Goal: Task Accomplishment & Management: Manage account settings

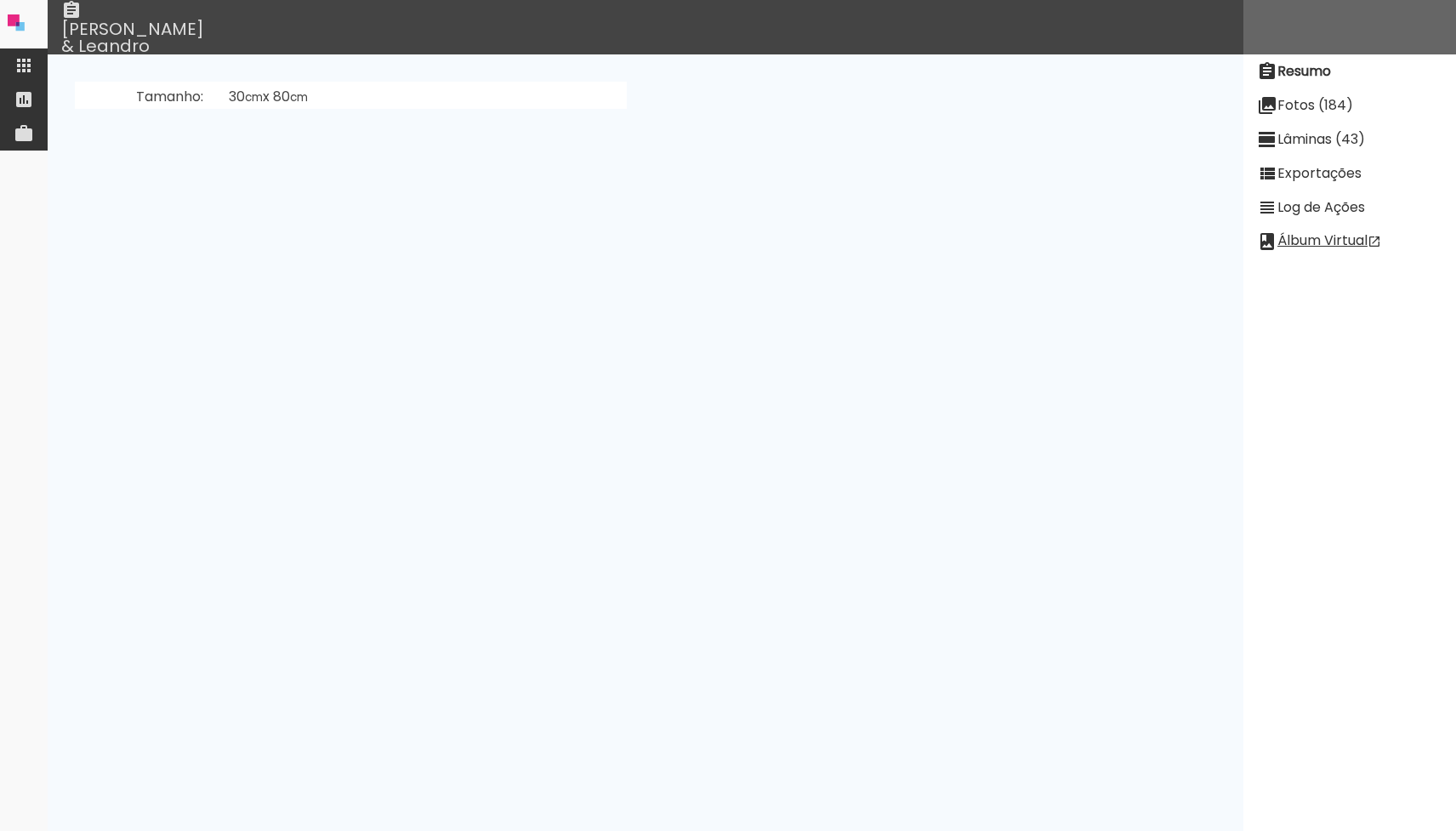
click at [22, 55] on iron-icon at bounding box center [24, 65] width 20 height 20
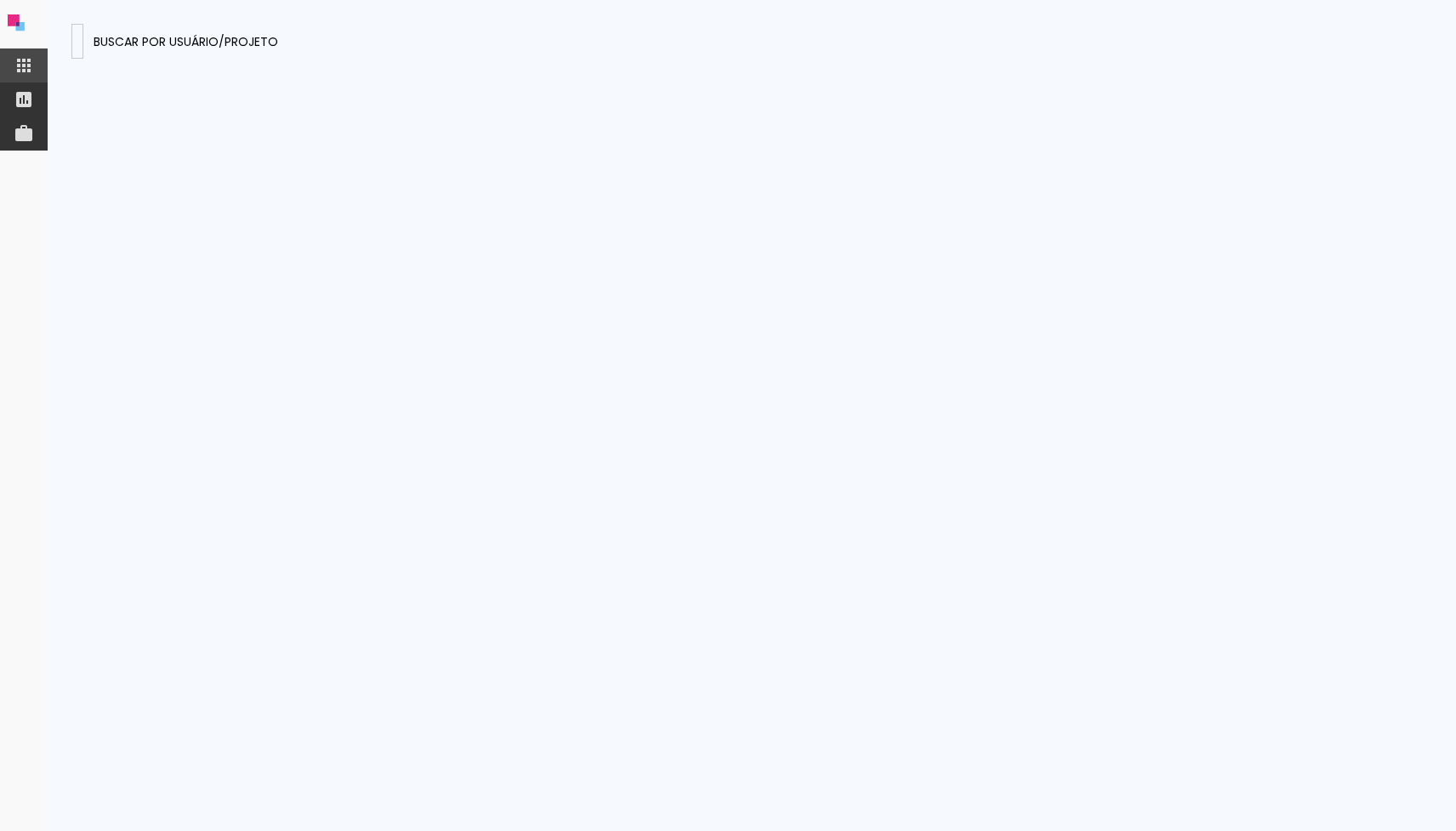
click at [77, 49] on div at bounding box center [77, 50] width 0 height 2
type input "rTyHaqjSYGNDkceCy"
type paper-input "rTyHaqjSYGNDkceCy"
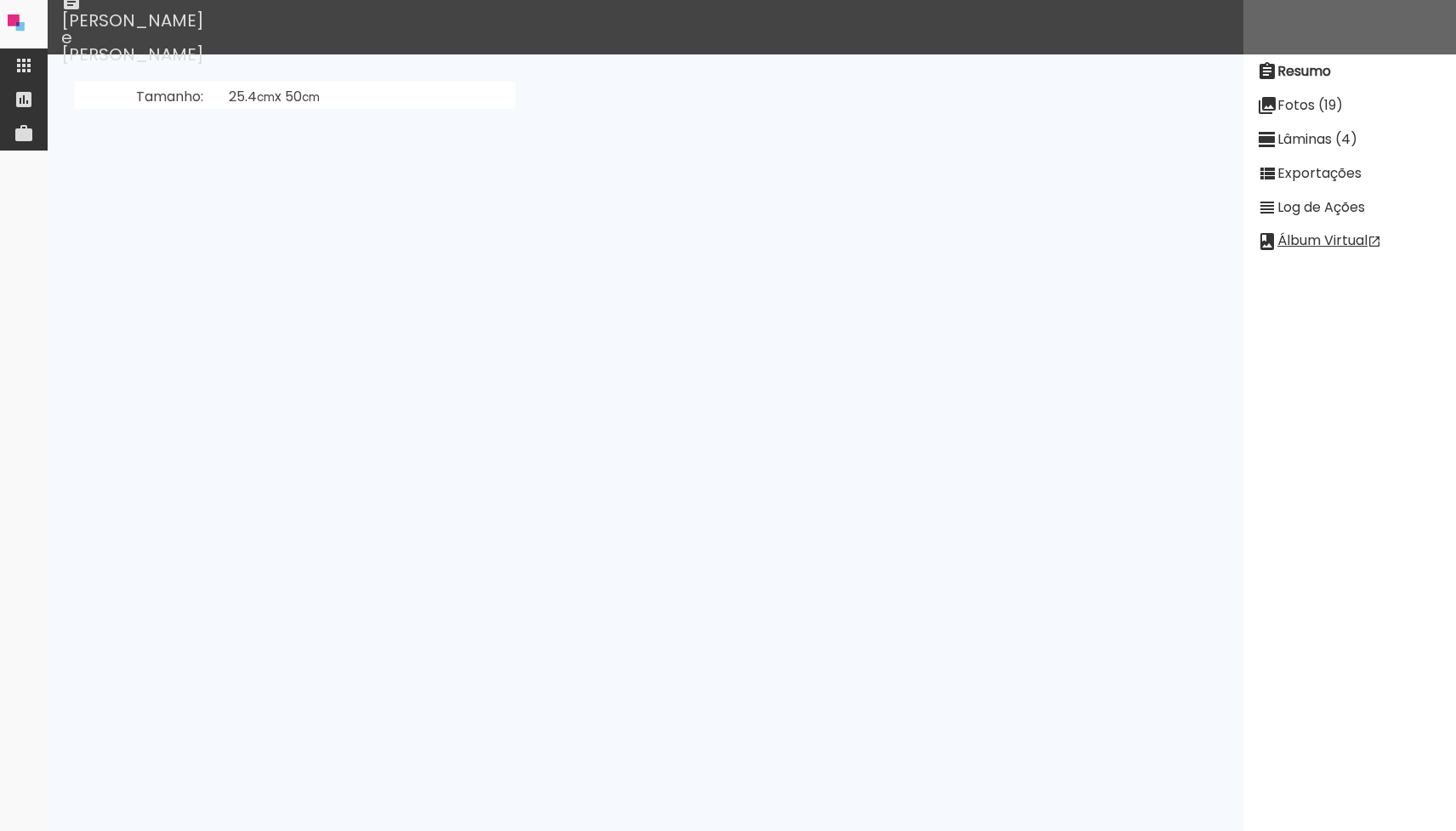
click at [298, 232] on link "Vanessa (c7qRgb5K9unouFhQn)" at bounding box center [366, 233] width 274 height 20
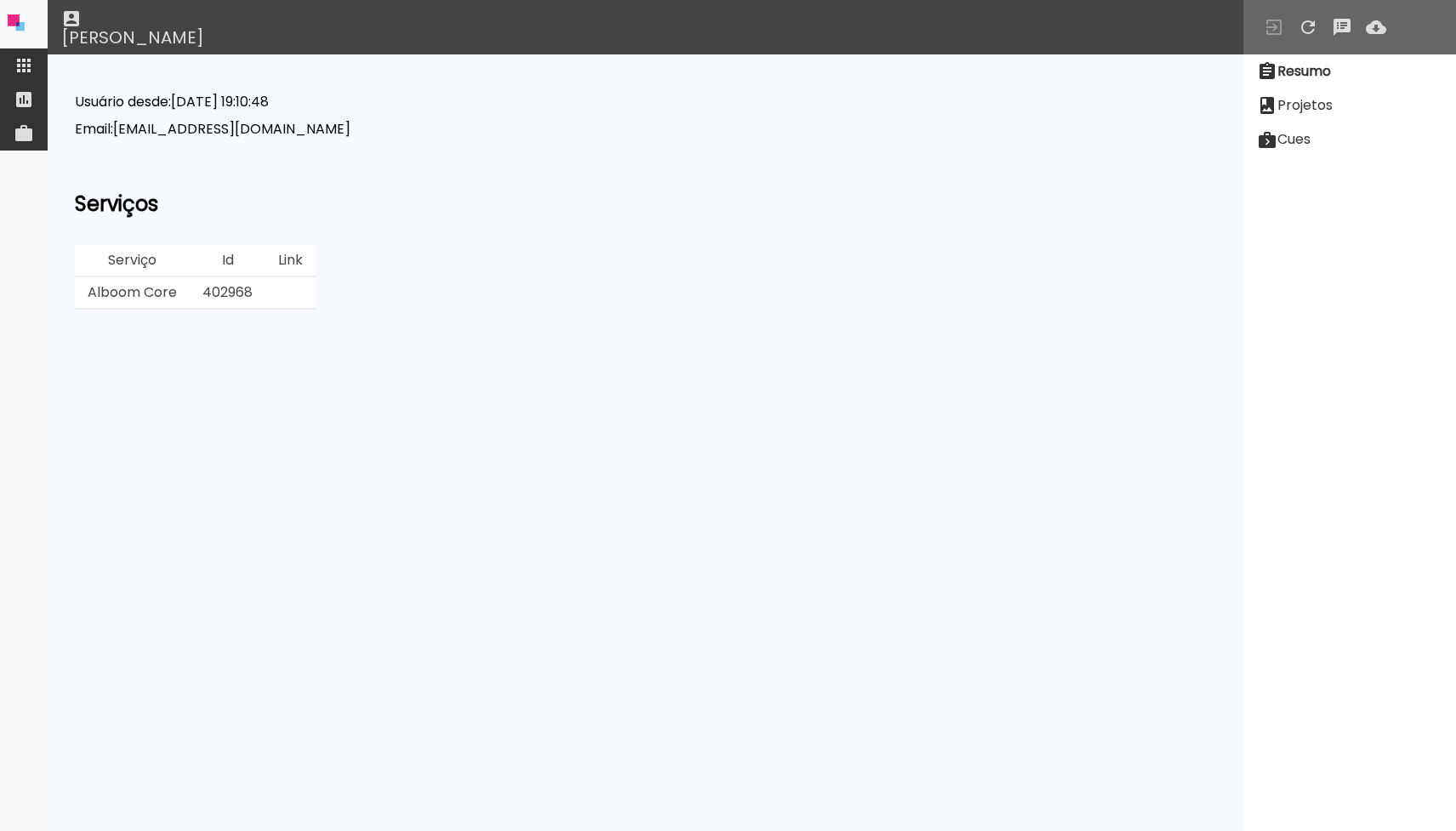
click at [0, 0] on slot "Projetos" at bounding box center [0, 0] width 0 height 0
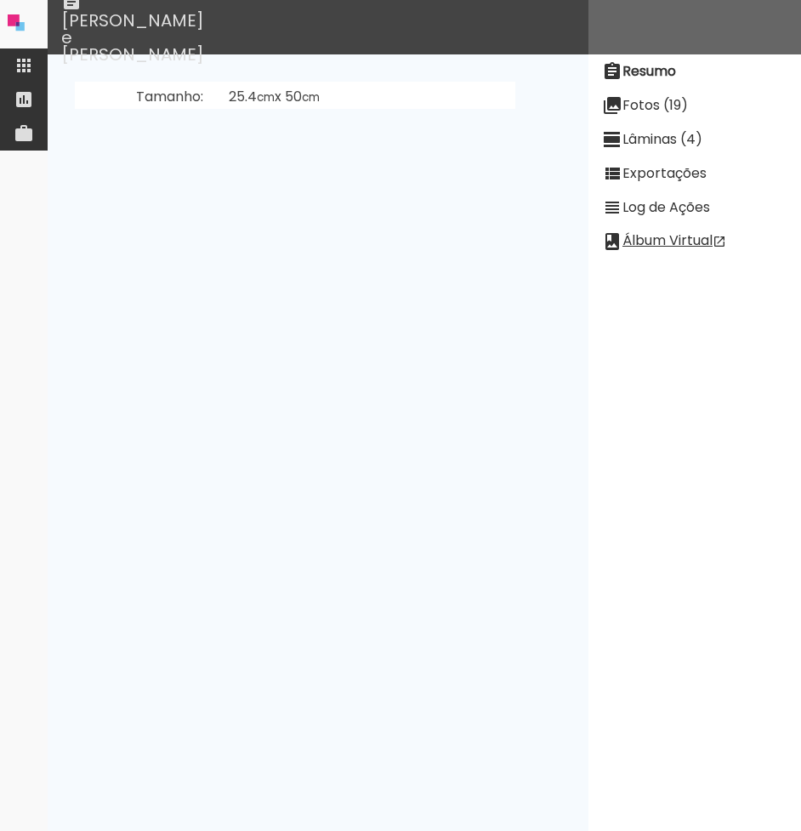
click at [0, 0] on slot "Lâminas (4)" at bounding box center [0, 0] width 0 height 0
click at [0, 0] on slot "Exportações" at bounding box center [0, 0] width 0 height 0
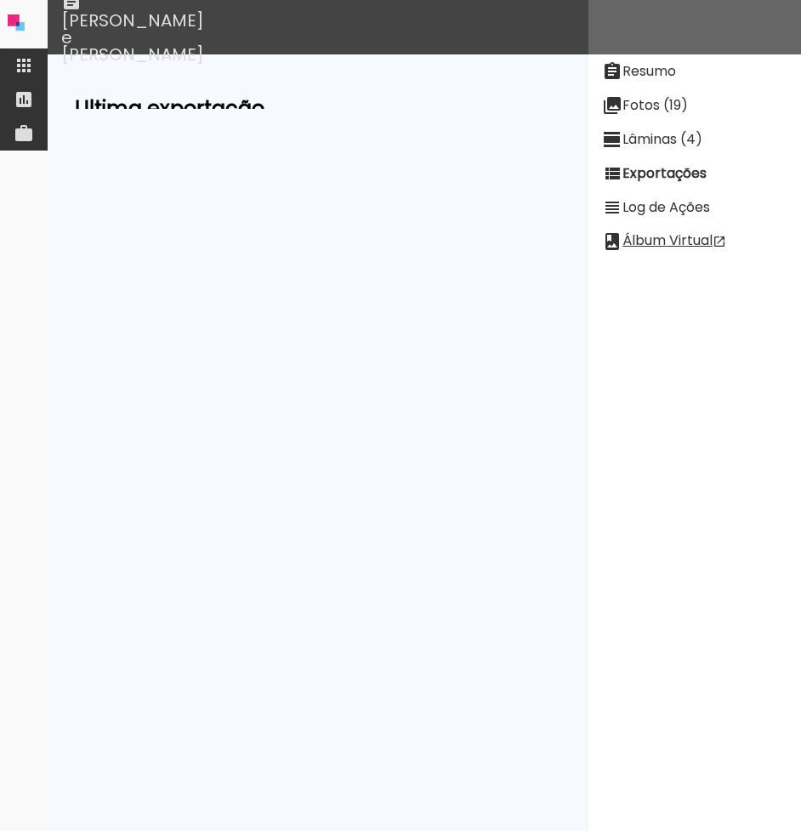
click at [695, 196] on paper-item "Log de Ações" at bounding box center [695, 208] width 213 height 34
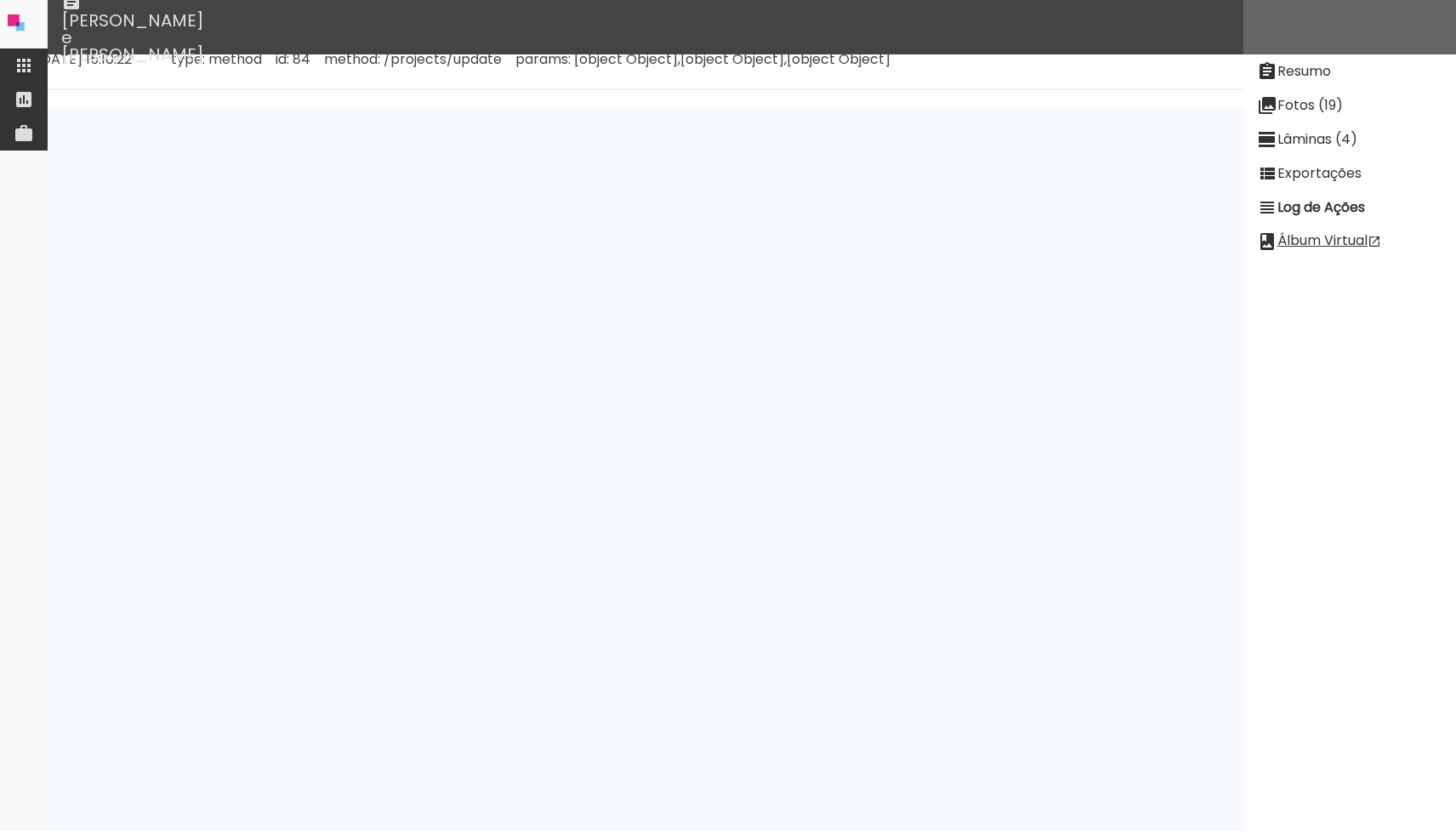
scroll to position [9614, 0]
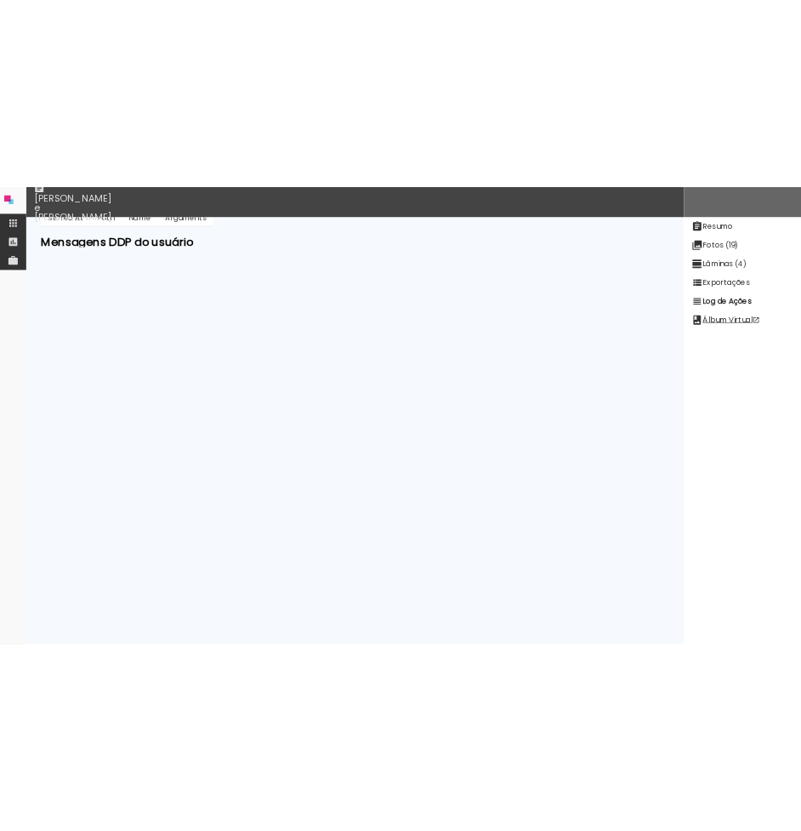
scroll to position [0, 0]
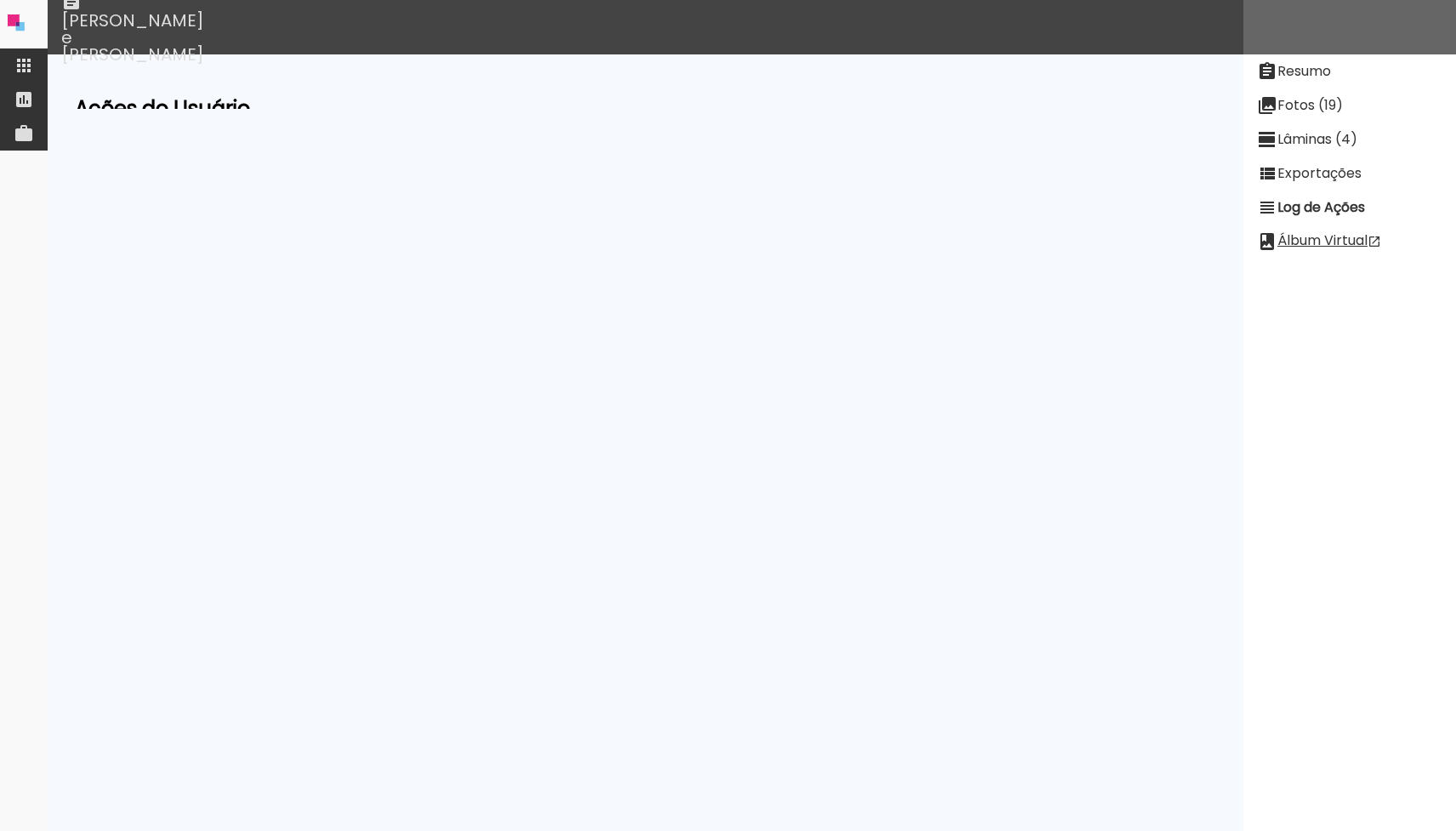
click at [172, 257] on small "apenas ultimas 200 Mensagens" at bounding box center [165, 257] width 181 height 16
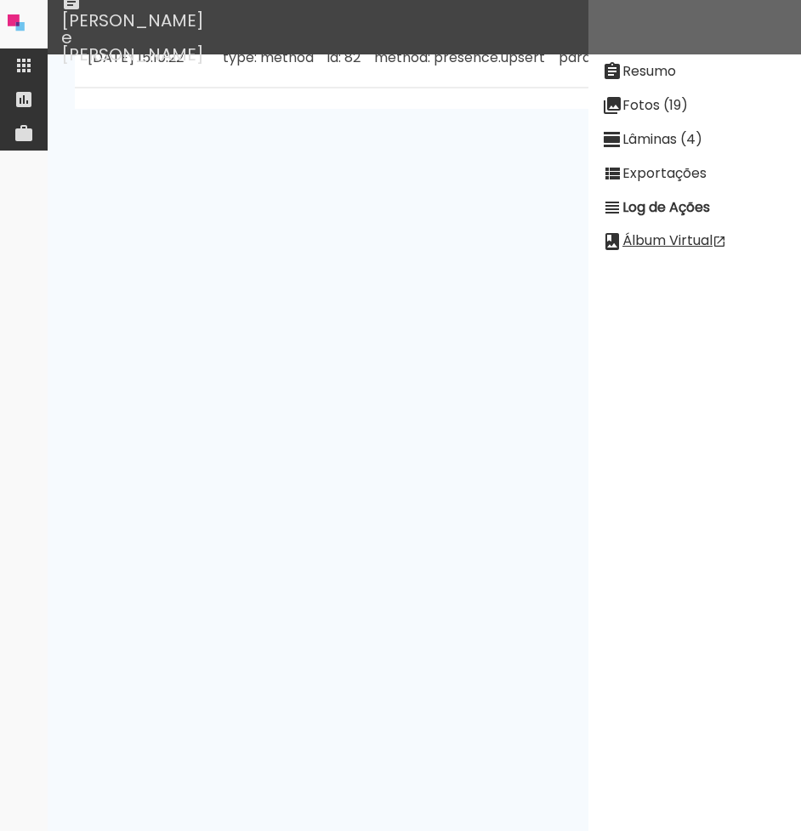
scroll to position [9614, 0]
click at [0, 0] on slot "Resumo" at bounding box center [0, 0] width 0 height 0
